Goal: Navigation & Orientation: Find specific page/section

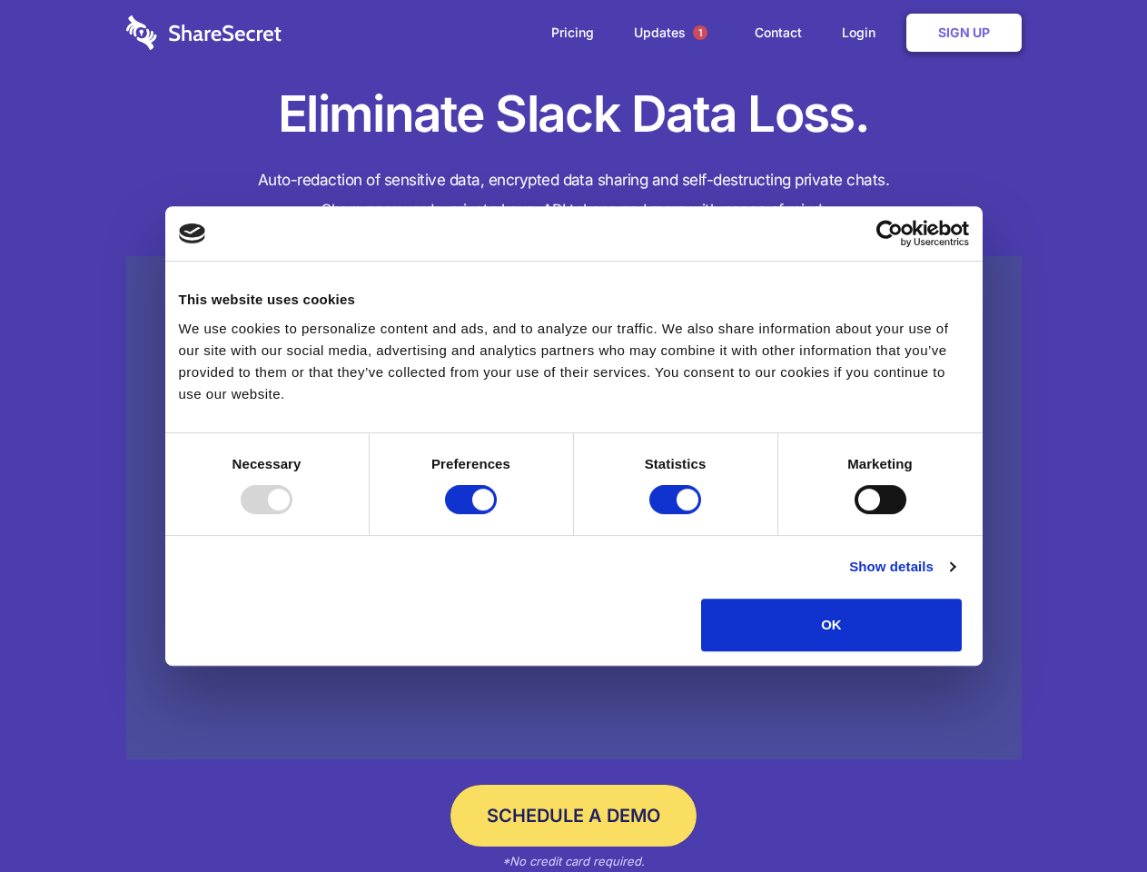
click at [292, 514] on div at bounding box center [267, 499] width 52 height 29
click at [497, 514] on input "Preferences" at bounding box center [471, 499] width 52 height 29
checkbox input "false"
click at [678, 514] on input "Statistics" at bounding box center [675, 499] width 52 height 29
checkbox input "false"
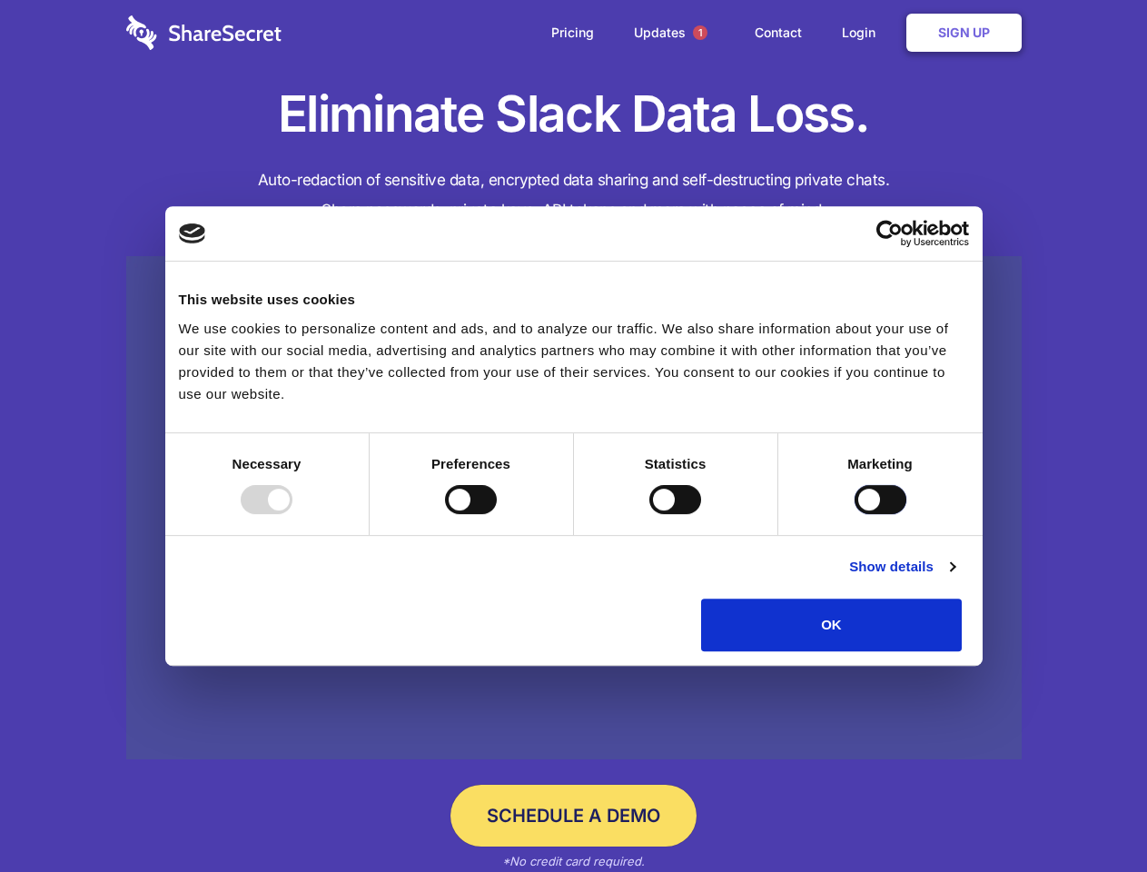
click at [855, 514] on input "Marketing" at bounding box center [881, 499] width 52 height 29
click at [955, 578] on link "Show details" at bounding box center [901, 567] width 105 height 22
click at [0, 0] on li "Necessary 7 Necessary cookies help make a website usable by enabling basic func…" at bounding box center [0, 0] width 0 height 0
click at [699, 33] on span "1" at bounding box center [700, 32] width 15 height 15
